Goal: Task Accomplishment & Management: Complete application form

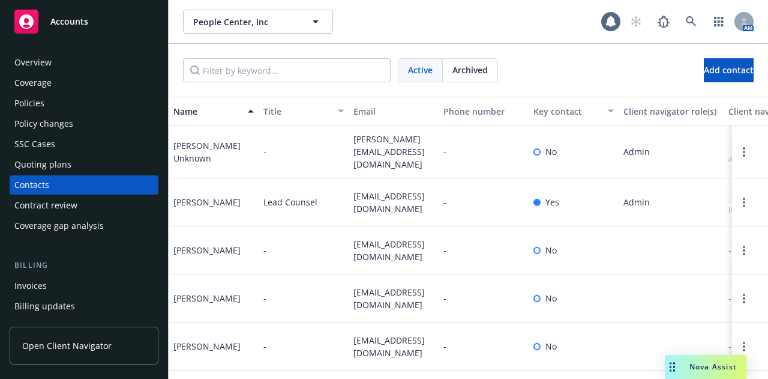
click at [89, 22] on div "Accounts" at bounding box center [83, 22] width 139 height 24
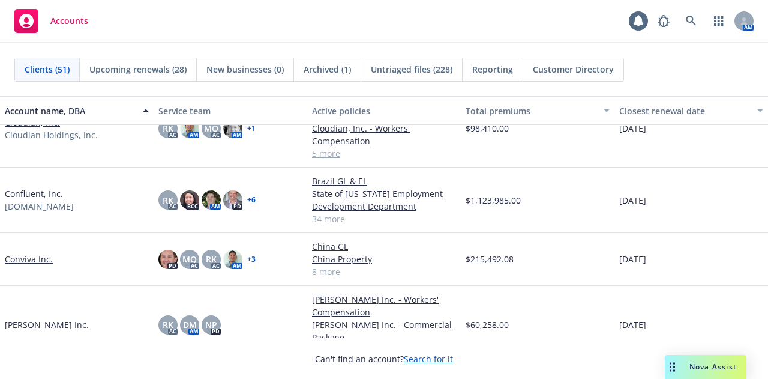
scroll to position [675, 0]
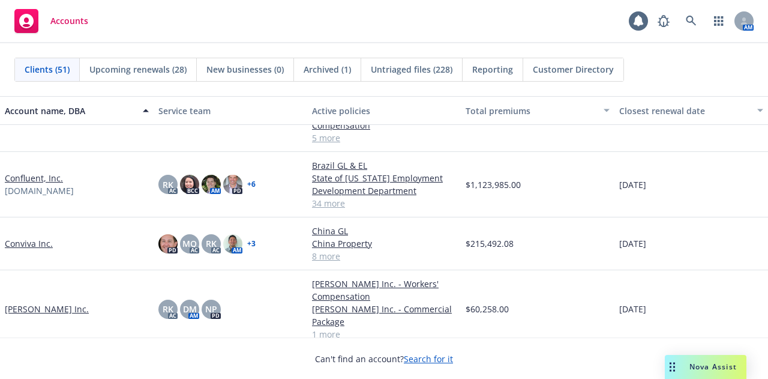
click at [40, 241] on link "Conviva Inc." at bounding box center [29, 243] width 48 height 13
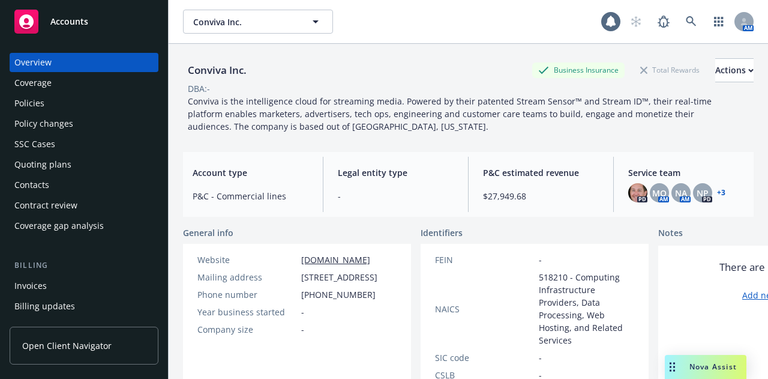
click at [59, 101] on div "Policies" at bounding box center [83, 103] width 139 height 19
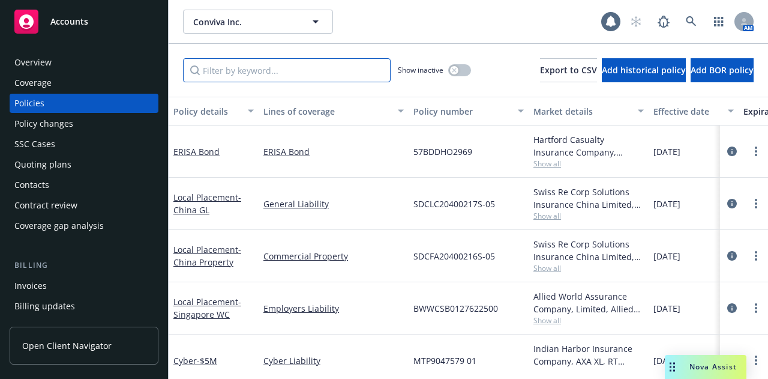
click at [248, 69] on input "Filter by keyword..." at bounding box center [287, 70] width 208 height 24
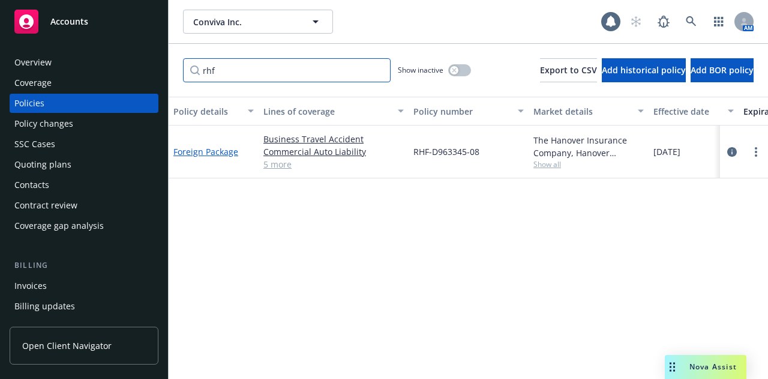
type input "rhf"
click at [209, 154] on link "Foreign Package" at bounding box center [205, 151] width 65 height 11
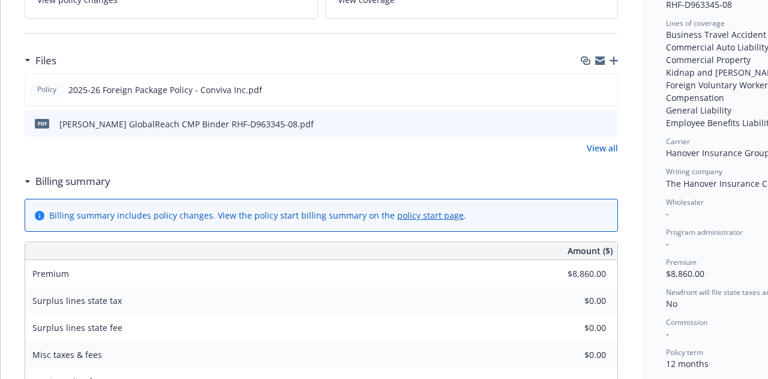
scroll to position [319, 0]
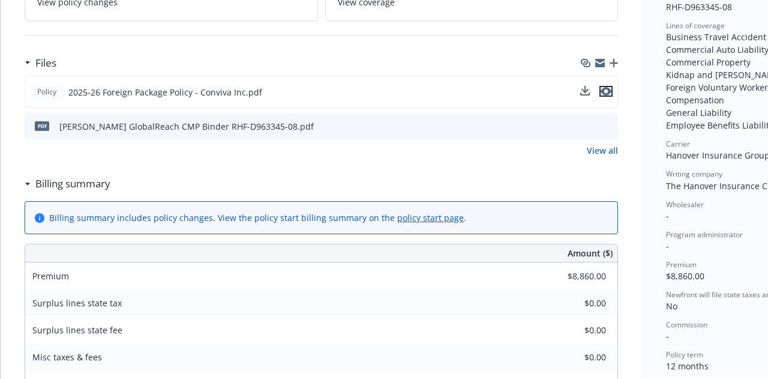
click at [609, 88] on icon "preview file" at bounding box center [606, 91] width 11 height 8
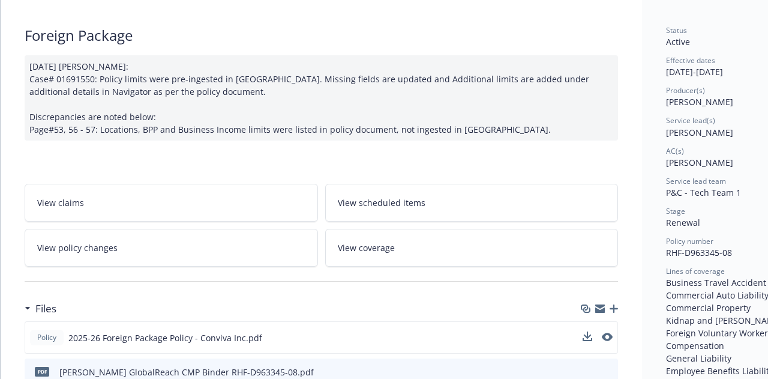
scroll to position [0, 0]
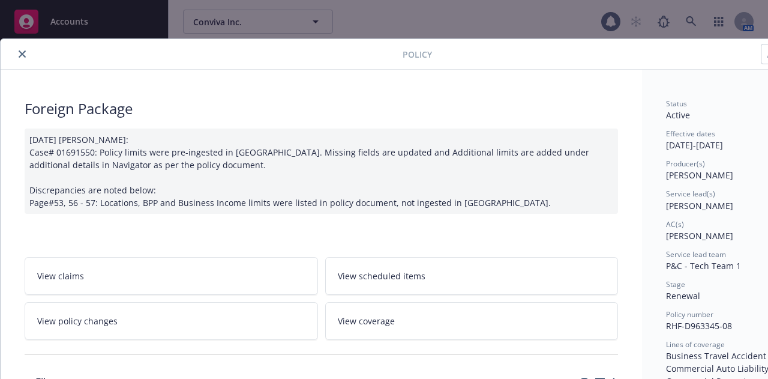
click at [20, 47] on button "close" at bounding box center [22, 54] width 14 height 14
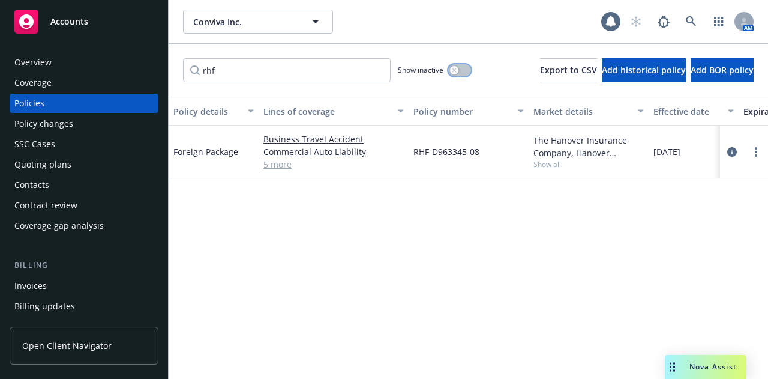
click at [452, 69] on icon "button" at bounding box center [454, 70] width 5 height 5
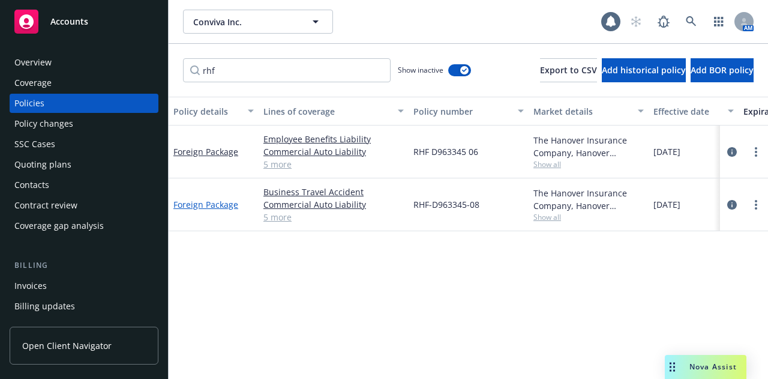
click at [211, 206] on link "Foreign Package" at bounding box center [205, 204] width 65 height 11
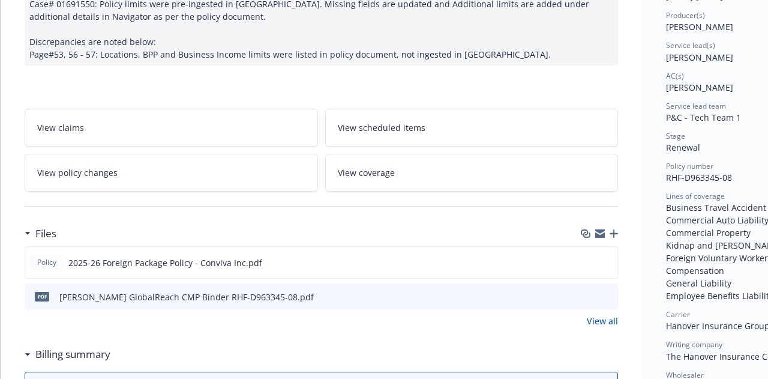
scroll to position [154, 0]
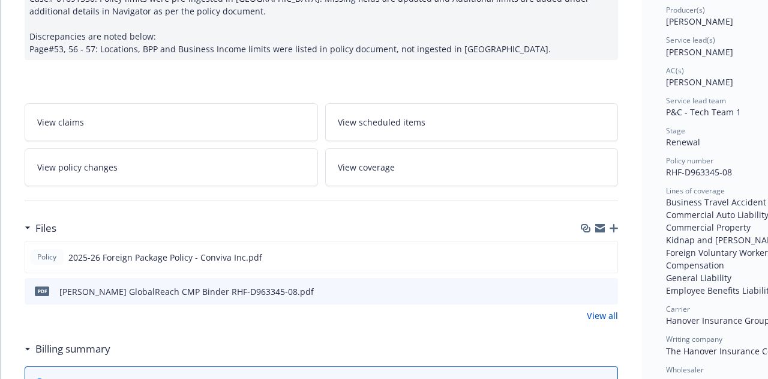
click at [608, 291] on icon "preview file" at bounding box center [606, 290] width 11 height 8
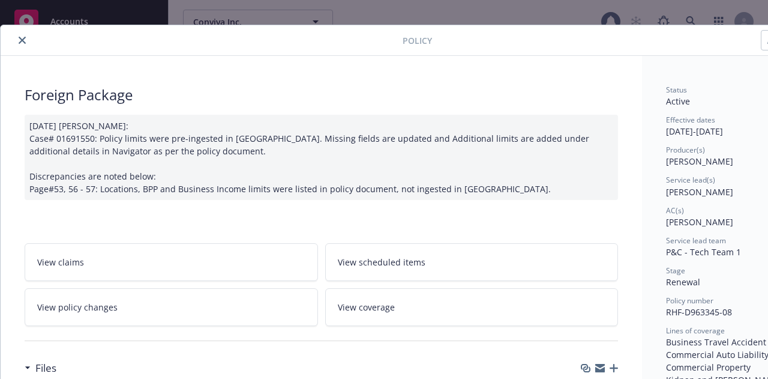
scroll to position [0, 0]
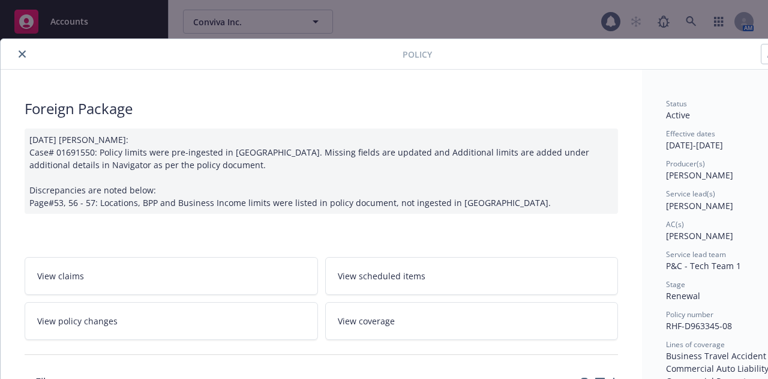
click at [17, 53] on button "close" at bounding box center [22, 54] width 14 height 14
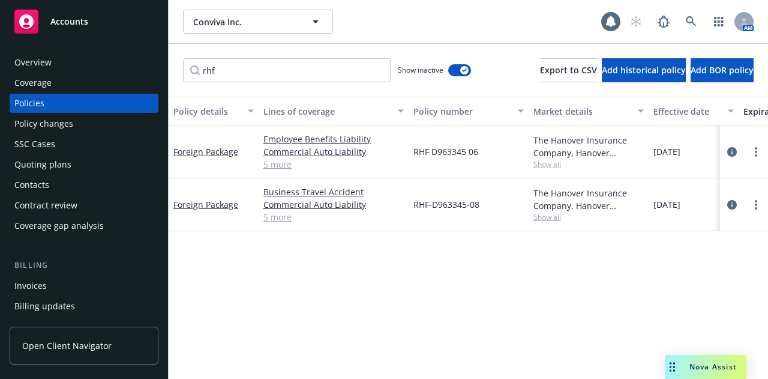
click at [71, 173] on div "Quoting plans" at bounding box center [83, 164] width 139 height 19
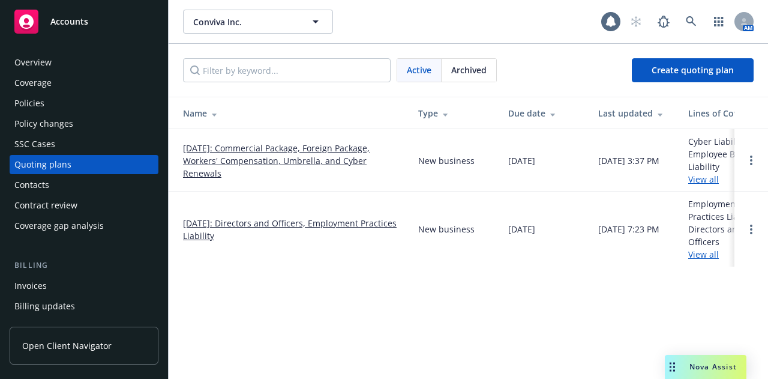
click at [282, 157] on link "[DATE]: Commercial Package, Foreign Package, Workers' Compensation, Umbrella, a…" at bounding box center [291, 161] width 216 height 38
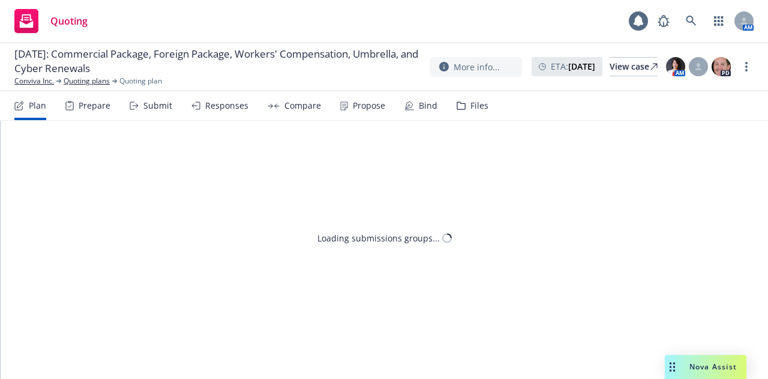
click at [141, 101] on div "Submit" at bounding box center [151, 105] width 43 height 29
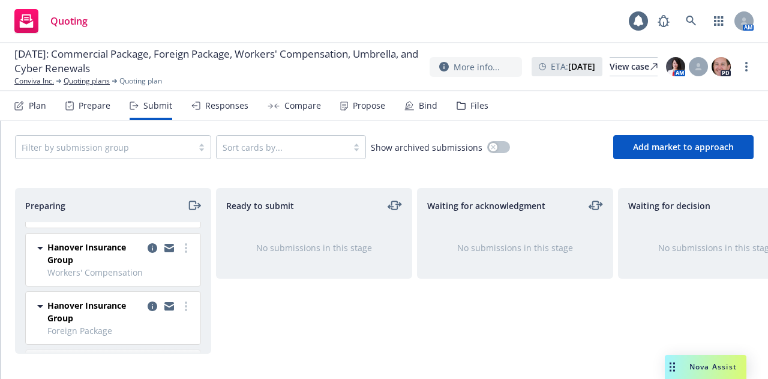
scroll to position [95, 0]
click at [148, 301] on icon "copy logging email" at bounding box center [153, 306] width 10 height 10
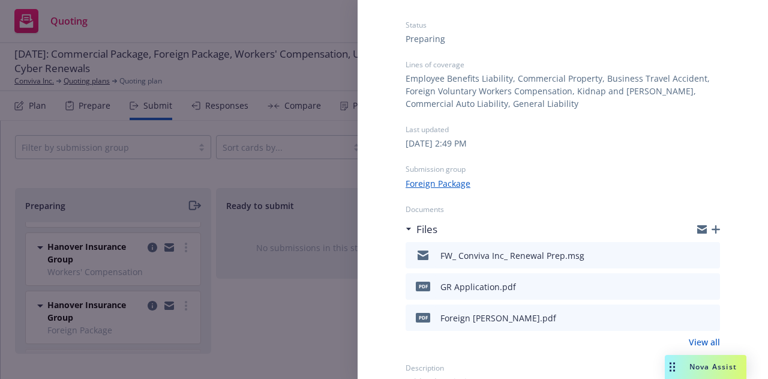
scroll to position [96, 0]
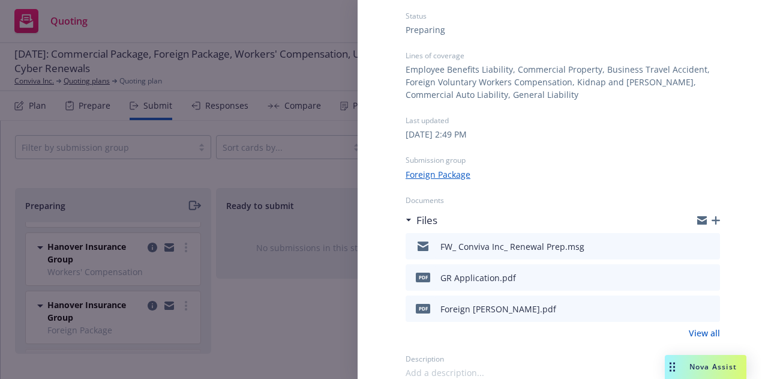
click at [703, 244] on icon "preview file" at bounding box center [708, 245] width 11 height 8
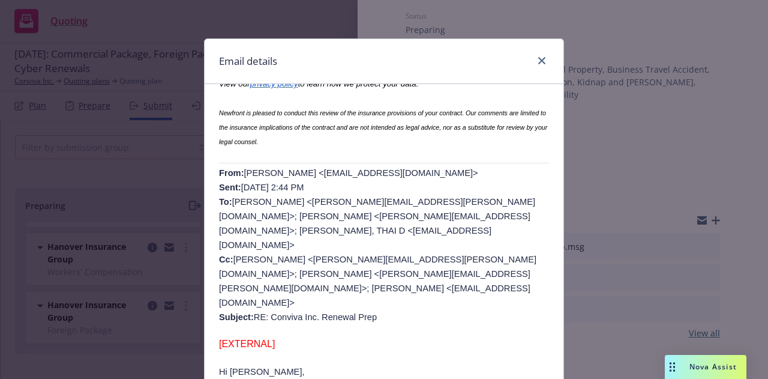
scroll to position [311, 0]
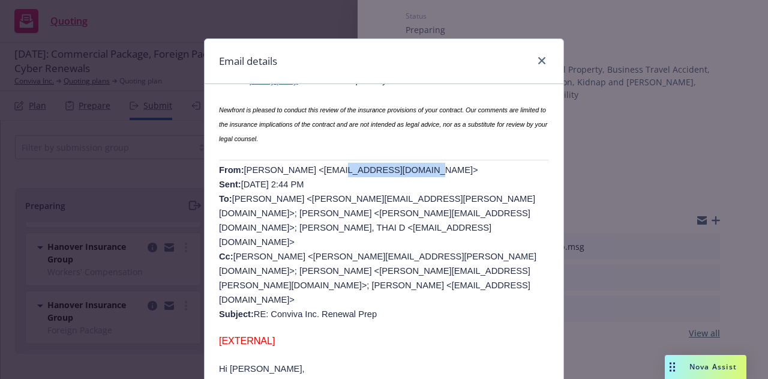
drag, startPoint x: 319, startPoint y: 170, endPoint x: 412, endPoint y: 172, distance: 92.4
click at [412, 172] on span "KOWAL, VICTORIA M <VKOWAL@HANOVER.COM> Sent: Wednesday, March 5, 2025 2:44 PM T…" at bounding box center [378, 242] width 318 height 154
copy span "VKOWAL@HANOVER.COM"
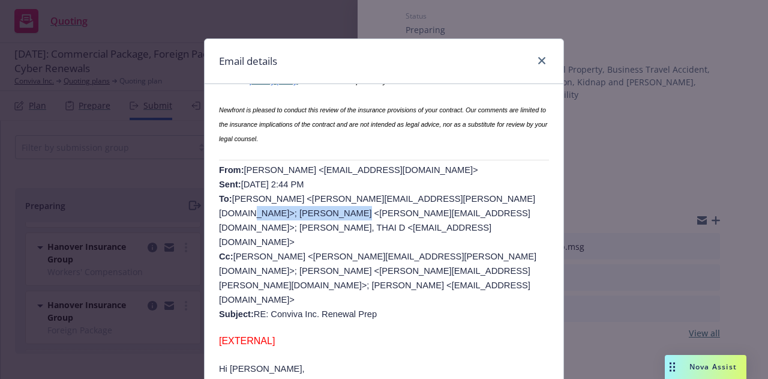
drag, startPoint x: 218, startPoint y: 214, endPoint x: 333, endPoint y: 206, distance: 114.3
click at [333, 206] on p "From: KOWAL, VICTORIA M <VKOWAL@HANOVER.COM> Sent: Wednesday, March 5, 2025 2:4…" at bounding box center [384, 242] width 330 height 158
click at [247, 212] on span "KOWAL, VICTORIA M <VKOWAL@HANOVER.COM> Sent: Wednesday, March 5, 2025 2:44 PM T…" at bounding box center [378, 242] width 318 height 154
drag, startPoint x: 220, startPoint y: 217, endPoint x: 332, endPoint y: 214, distance: 112.3
click at [332, 214] on span "KOWAL, VICTORIA M <VKOWAL@HANOVER.COM> Sent: Wednesday, March 5, 2025 2:44 PM T…" at bounding box center [378, 242] width 318 height 154
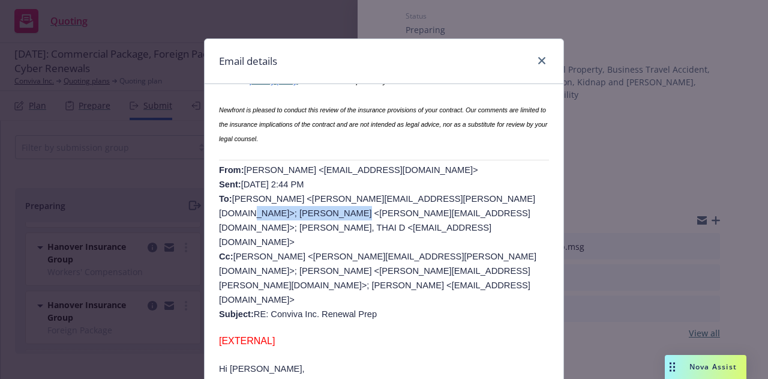
copy span "ANANDERSON@HANOVER.COM"
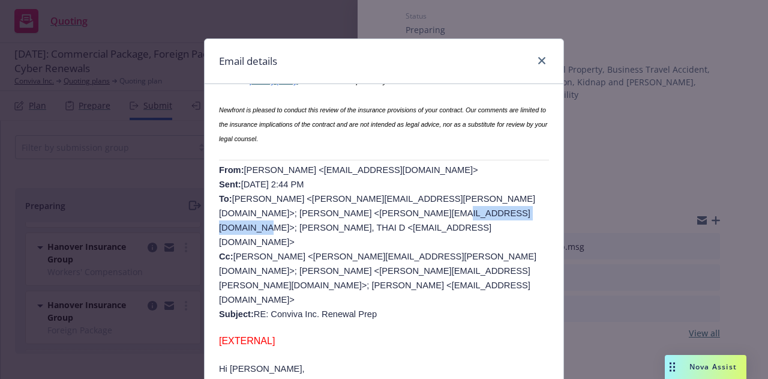
drag, startPoint x: 408, startPoint y: 212, endPoint x: 516, endPoint y: 215, distance: 108.1
click at [516, 215] on span "KOWAL, VICTORIA M <VKOWAL@HANOVER.COM> Sent: Wednesday, March 5, 2025 2:44 PM T…" at bounding box center [378, 242] width 318 height 154
copy span "TH1NGUYEN@HANOVER.COM"
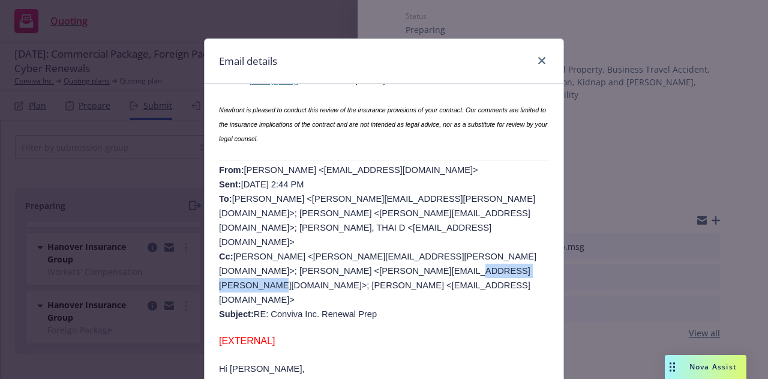
drag, startPoint x: 405, startPoint y: 239, endPoint x: 504, endPoint y: 244, distance: 99.7
click at [504, 244] on span "KOWAL, VICTORIA M <VKOWAL@HANOVER.COM> Sent: Wednesday, March 5, 2025 2:44 PM T…" at bounding box center [378, 242] width 318 height 154
copy span "EVERZOLA@HANOVER.COM"
click at [538, 57] on icon "close" at bounding box center [541, 60] width 7 height 7
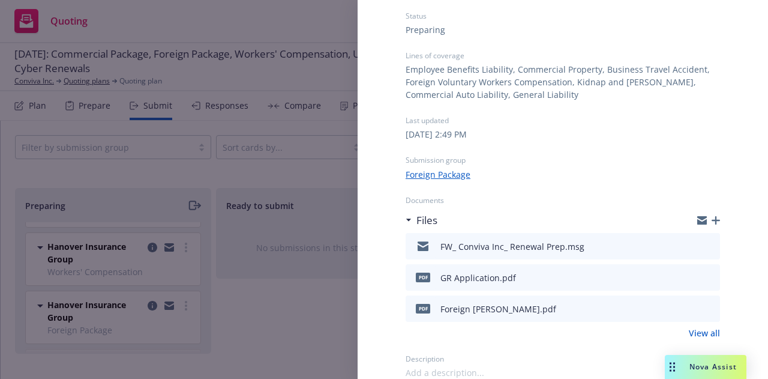
scroll to position [0, 0]
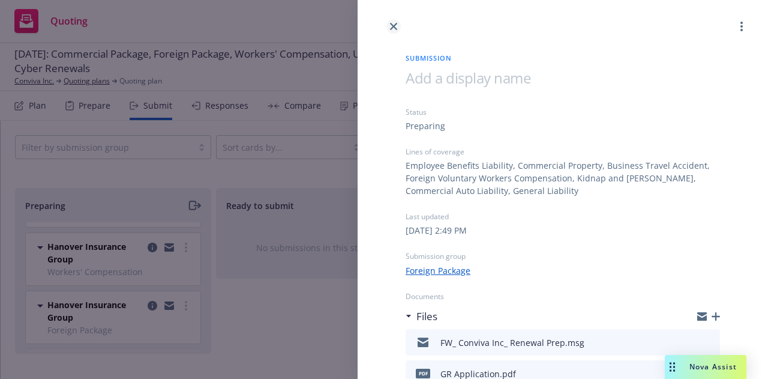
click at [390, 23] on icon "close" at bounding box center [393, 26] width 7 height 7
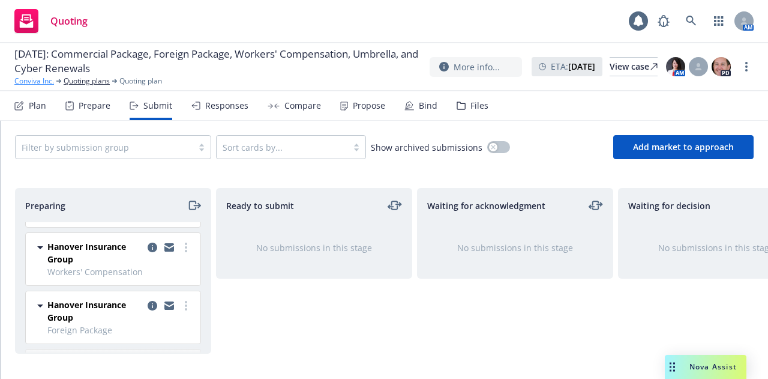
click at [47, 79] on link "Conviva Inc." at bounding box center [34, 81] width 40 height 11
click at [50, 85] on link "Conviva Inc." at bounding box center [34, 81] width 40 height 11
click at [40, 80] on link "Conviva Inc." at bounding box center [34, 81] width 40 height 11
